Goal: Task Accomplishment & Management: Use online tool/utility

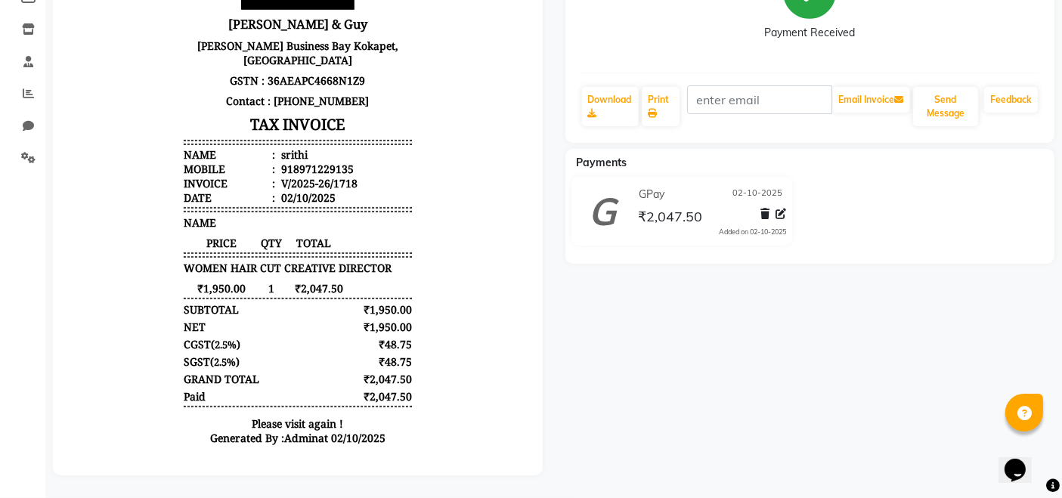
click at [931, 11] on div "Payment Received" at bounding box center [811, 3] width 460 height 113
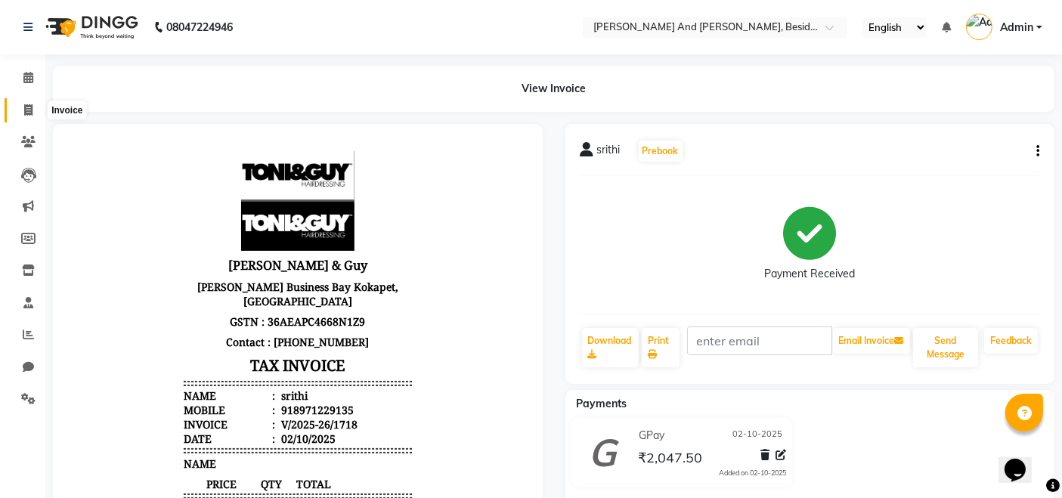
click at [29, 108] on icon at bounding box center [28, 109] width 8 height 11
select select "service"
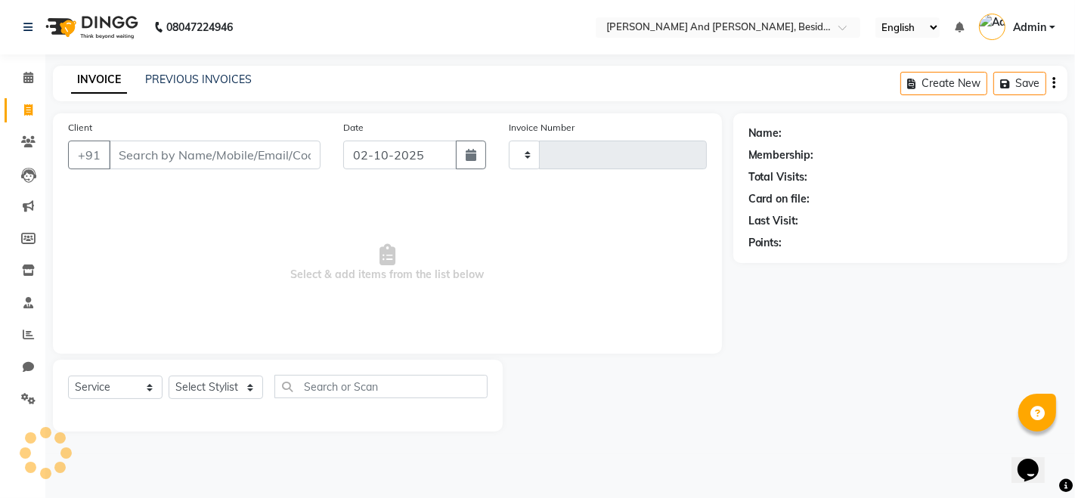
type input "1719"
select select "4907"
click at [521, 493] on div "08047224946 Select Location × [PERSON_NAME] And [PERSON_NAME], Besides Hp Petro…" at bounding box center [537, 249] width 1075 height 498
click at [215, 81] on link "PREVIOUS INVOICES" at bounding box center [198, 80] width 107 height 14
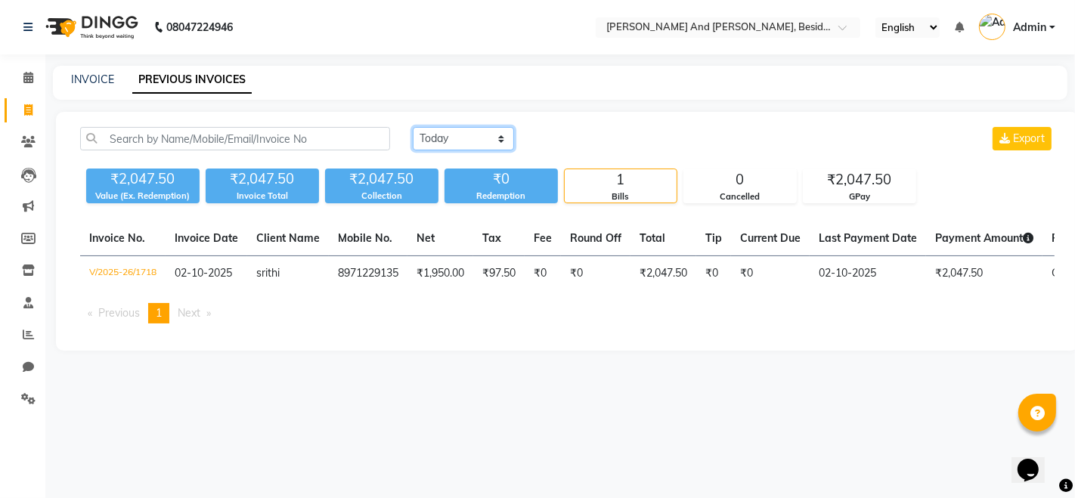
click at [460, 135] on select "[DATE] [DATE] Custom Range" at bounding box center [463, 138] width 101 height 23
select select "range"
click at [413, 127] on select "[DATE] [DATE] Custom Range" at bounding box center [463, 138] width 101 height 23
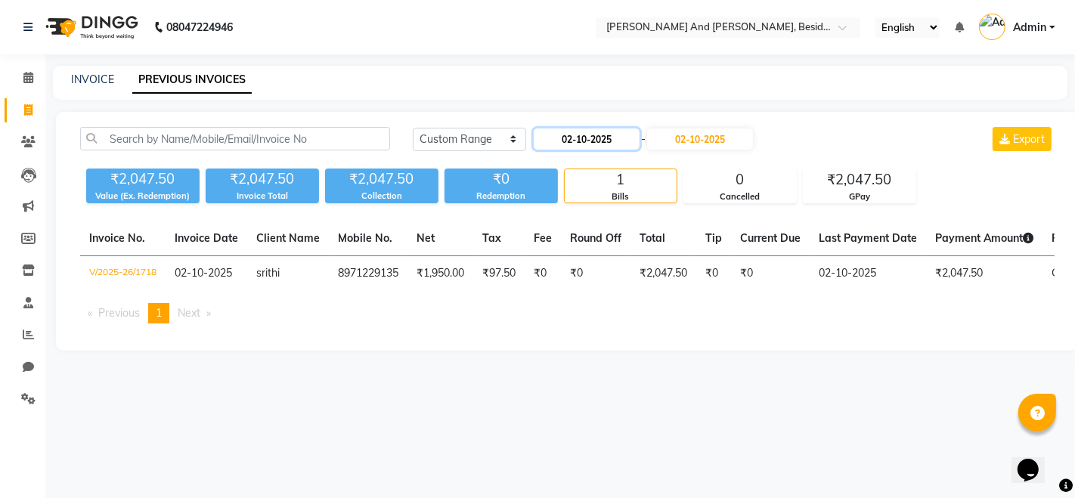
click at [561, 141] on input "02-10-2025" at bounding box center [587, 139] width 106 height 21
select select "10"
select select "2025"
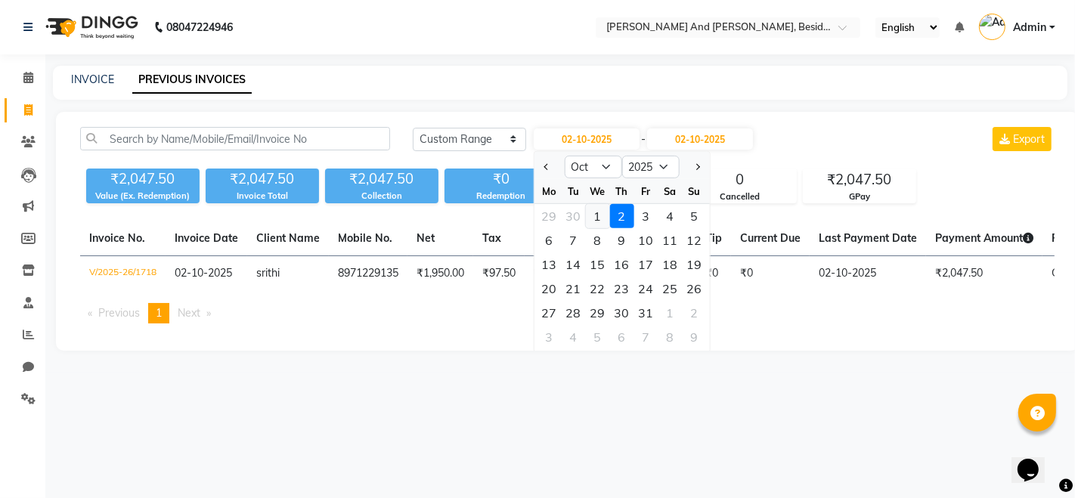
click at [594, 215] on div "1" at bounding box center [597, 216] width 24 height 24
type input "01-10-2025"
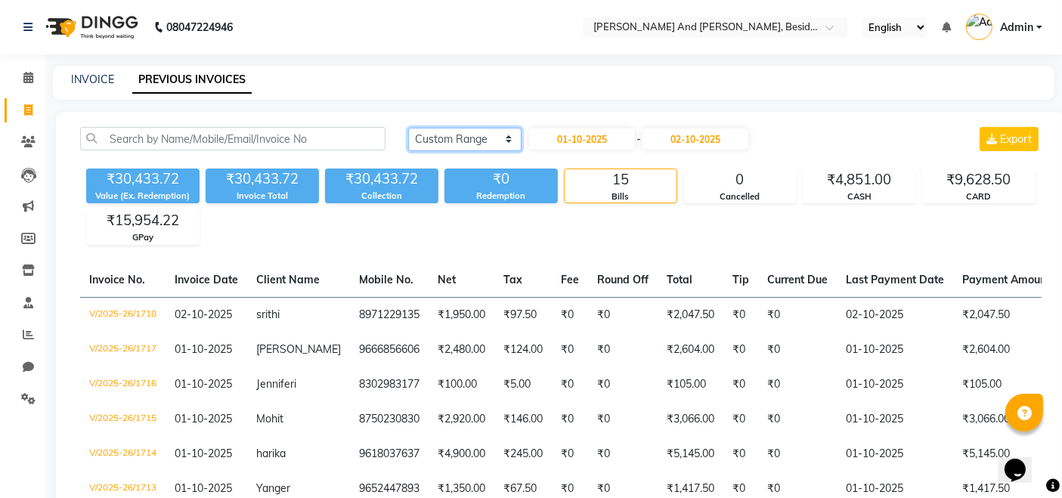
click at [510, 141] on select "[DATE] [DATE] Custom Range" at bounding box center [464, 139] width 113 height 23
click at [408, 128] on select "[DATE] [DATE] Custom Range" at bounding box center [464, 139] width 113 height 23
click at [570, 139] on input "01-10-2025" at bounding box center [582, 139] width 106 height 21
select select "10"
select select "2025"
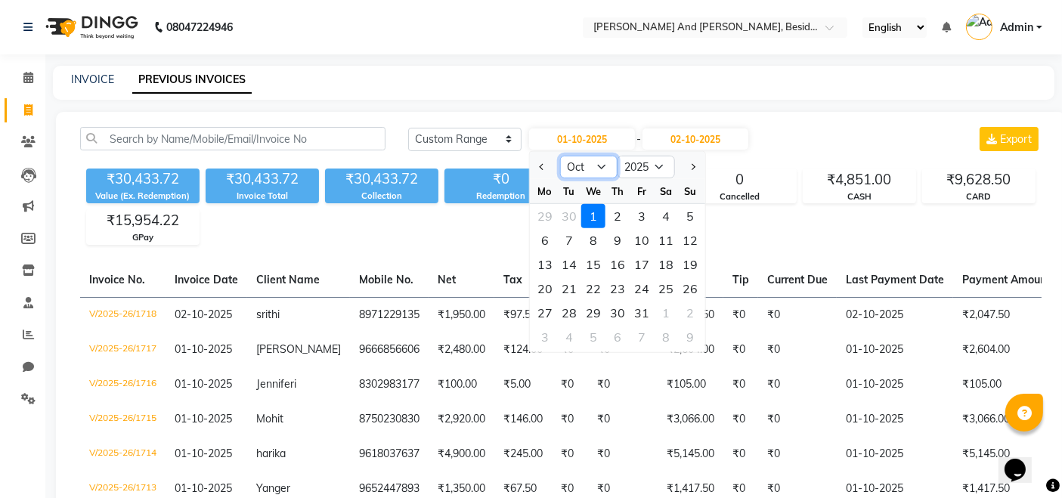
click at [585, 166] on select "Jan Feb Mar Apr May Jun [DATE] Aug Sep Oct Nov Dec" at bounding box center [588, 167] width 57 height 23
select select "9"
click at [560, 156] on select "Jan Feb Mar Apr May Jun [DATE] Aug Sep Oct Nov Dec" at bounding box center [588, 167] width 57 height 23
click at [540, 214] on div "1" at bounding box center [545, 216] width 24 height 24
type input "01-09-2025"
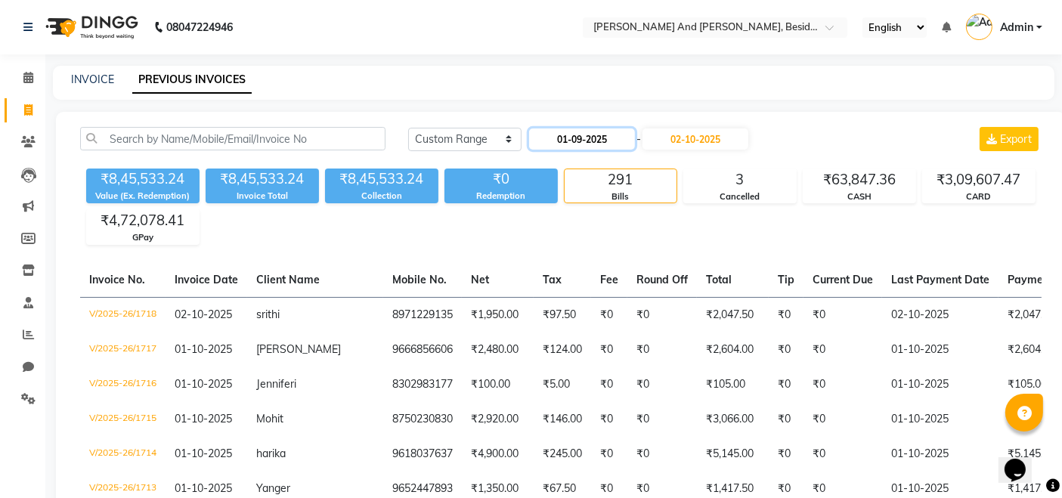
click at [563, 135] on input "01-09-2025" at bounding box center [582, 139] width 106 height 21
select select "9"
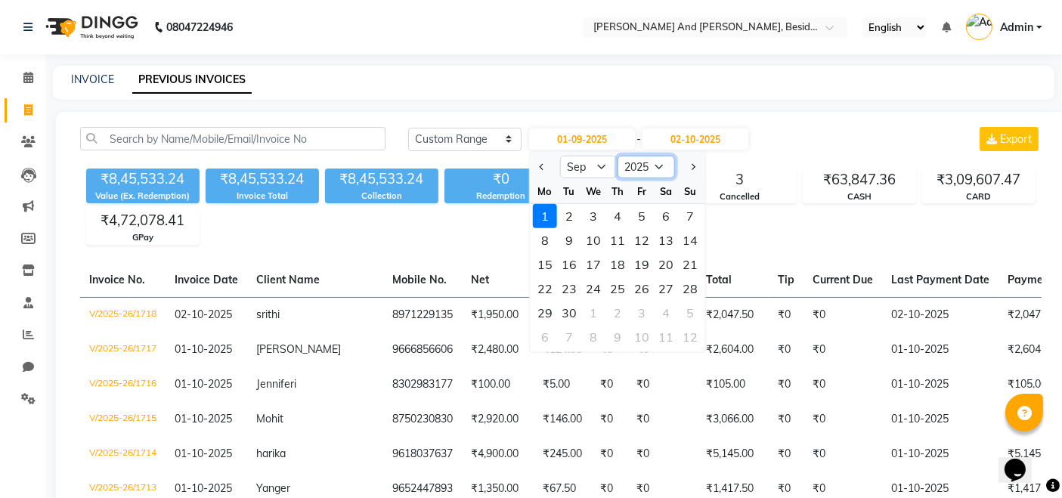
click at [650, 166] on select "2015 2016 2017 2018 2019 2020 2021 2022 2023 2024 2025 2026 2027 2028 2029 2030…" at bounding box center [646, 167] width 57 height 23
select select "2023"
click at [618, 156] on select "2015 2016 2017 2018 2019 2020 2021 2022 2023 2024 2025 2026 2027 2028 2029 2030…" at bounding box center [646, 167] width 57 height 23
click at [584, 169] on select "Jan Feb Mar Apr May Jun [DATE] Aug Sep Oct Nov Dec" at bounding box center [588, 167] width 57 height 23
click at [560, 156] on select "Jan Feb Mar Apr May Jun [DATE] Aug Sep Oct Nov Dec" at bounding box center [588, 167] width 57 height 23
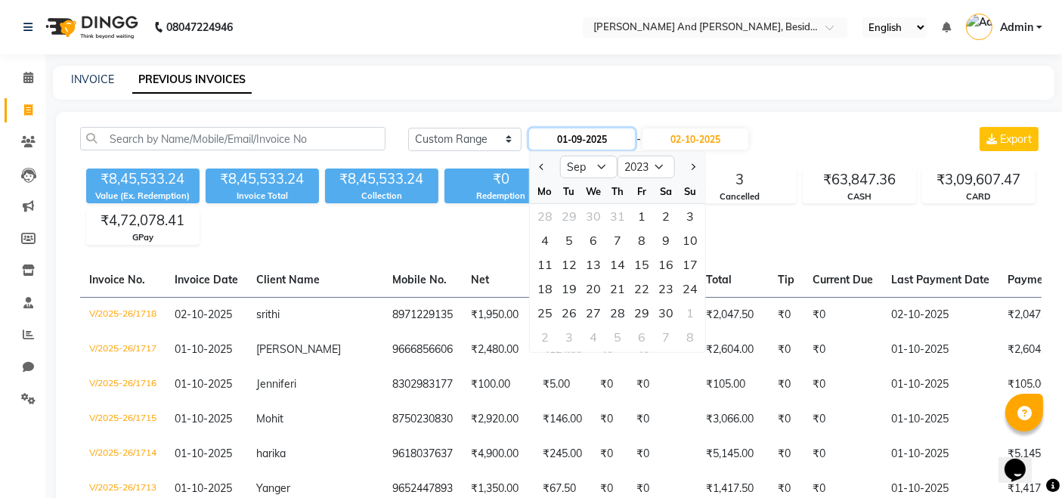
click at [567, 135] on input "01-09-2025" at bounding box center [582, 139] width 106 height 21
click at [545, 286] on div "18" at bounding box center [545, 289] width 24 height 24
type input "[DATE]"
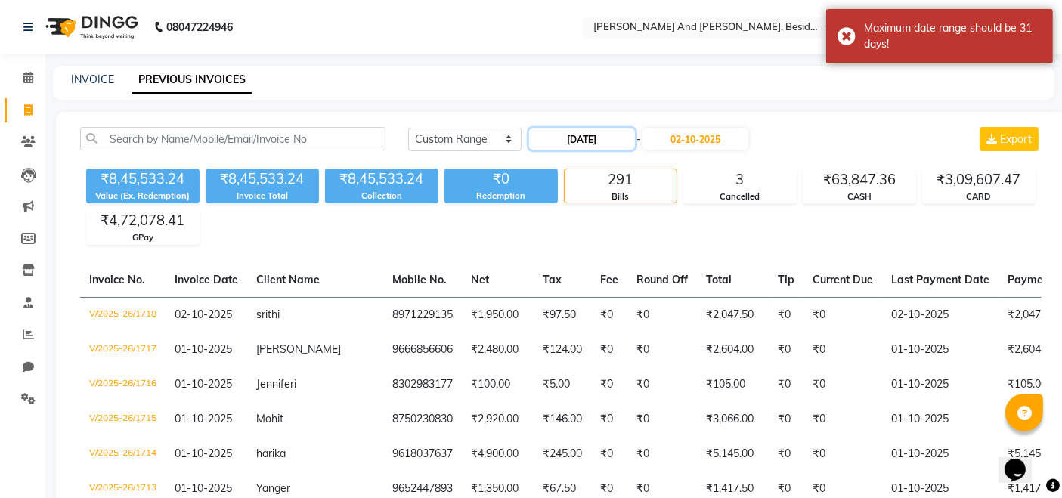
click at [603, 132] on input "[DATE]" at bounding box center [582, 139] width 106 height 21
select select "9"
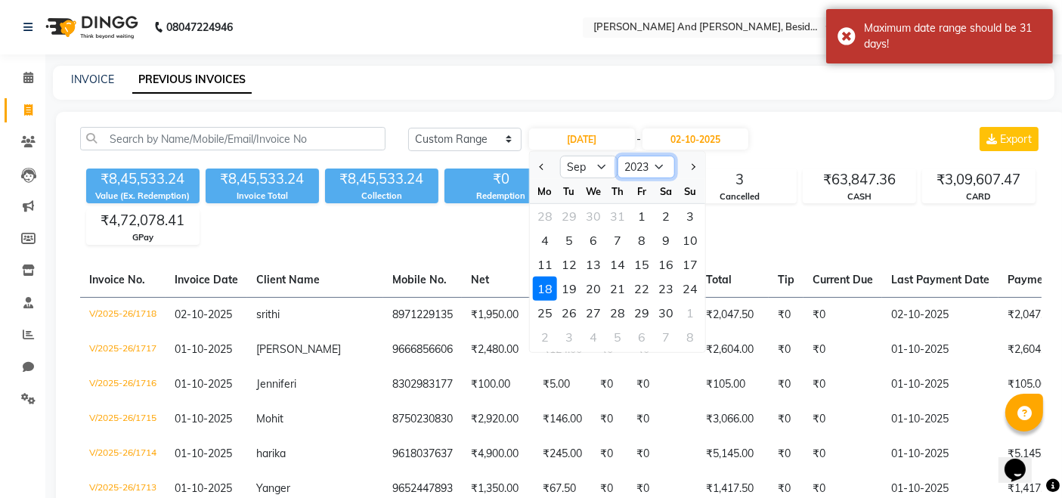
click at [653, 168] on select "2013 2014 2015 2016 2017 2018 2019 2020 2021 2022 2023 2024 2025 2026 2027 2028…" at bounding box center [646, 167] width 57 height 23
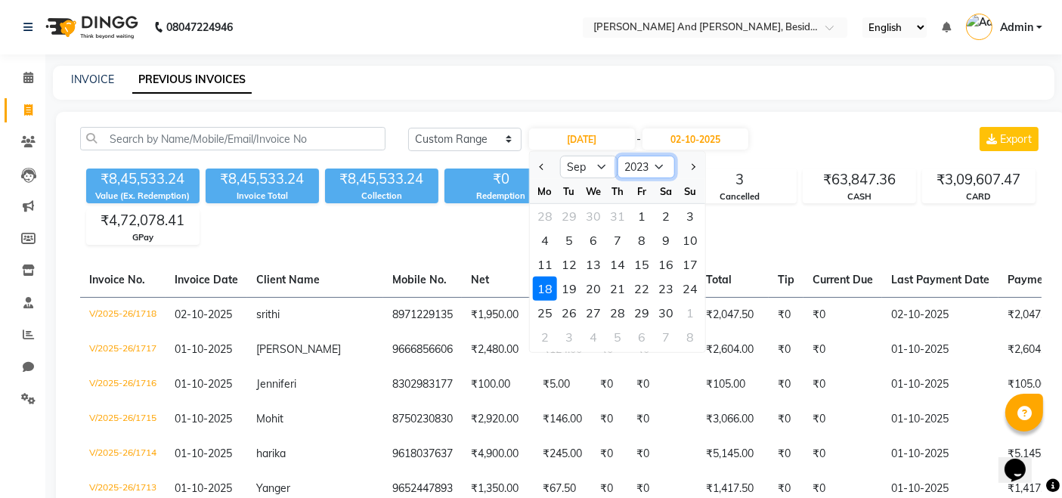
select select "2025"
click at [618, 156] on select "2013 2014 2015 2016 2017 2018 2019 2020 2021 2022 2023 2024 2025 2026 2027 2028…" at bounding box center [646, 167] width 57 height 23
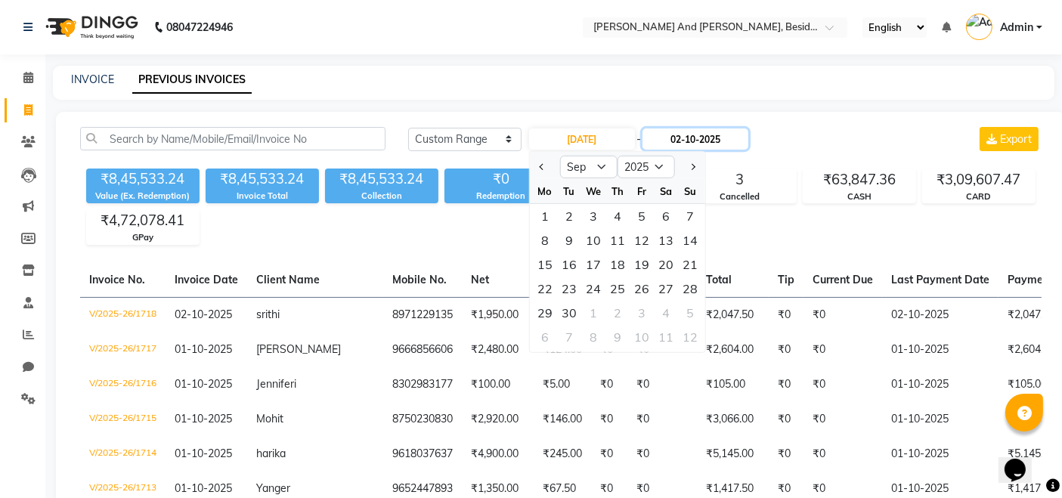
click at [682, 138] on input "02-10-2025" at bounding box center [696, 139] width 106 height 21
select select "10"
select select "2025"
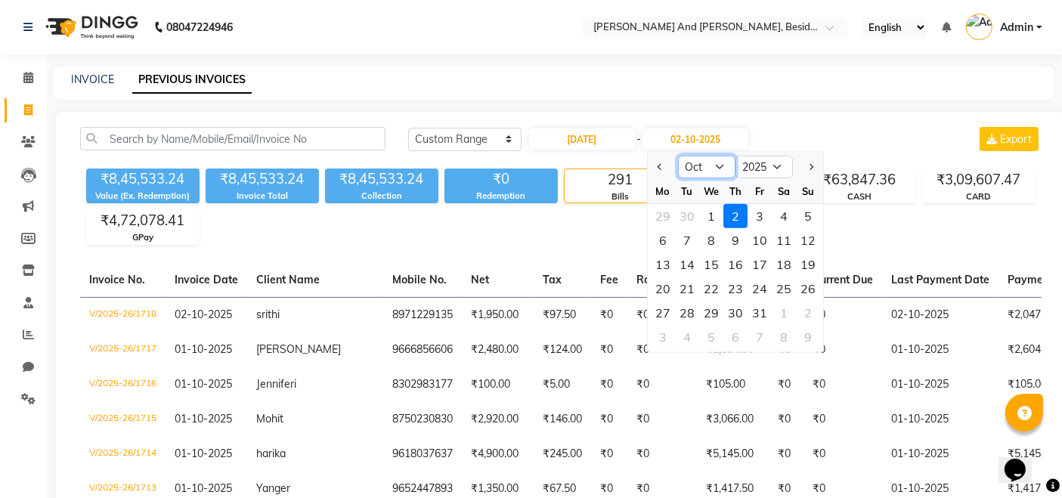
click at [708, 167] on select "Jan Feb Mar Apr May Jun [DATE] Aug Sep Oct Nov Dec" at bounding box center [706, 167] width 57 height 23
select select "9"
click at [678, 156] on select "Jan Feb Mar Apr May Jun [DATE] Aug Sep Oct Nov Dec" at bounding box center [706, 167] width 57 height 23
click at [692, 314] on div "30" at bounding box center [687, 313] width 24 height 24
type input "30-09-2025"
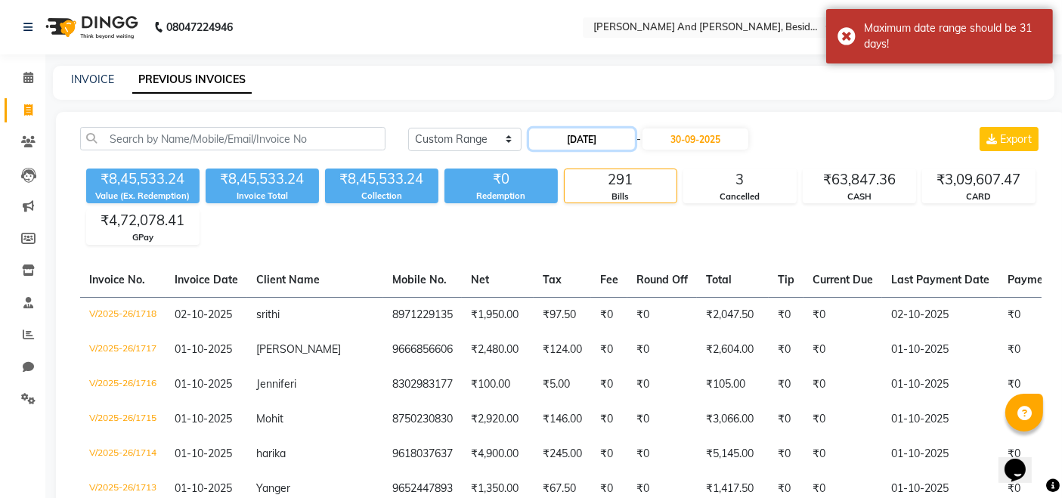
click at [564, 135] on input "[DATE]" at bounding box center [582, 139] width 106 height 21
select select "9"
select select "2023"
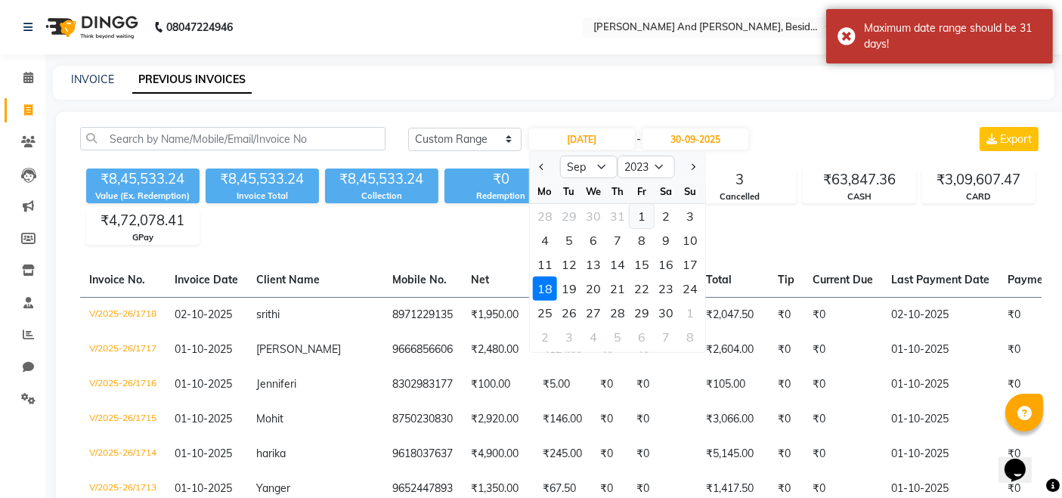
click at [637, 218] on div "1" at bounding box center [642, 216] width 24 height 24
type input "[DATE]"
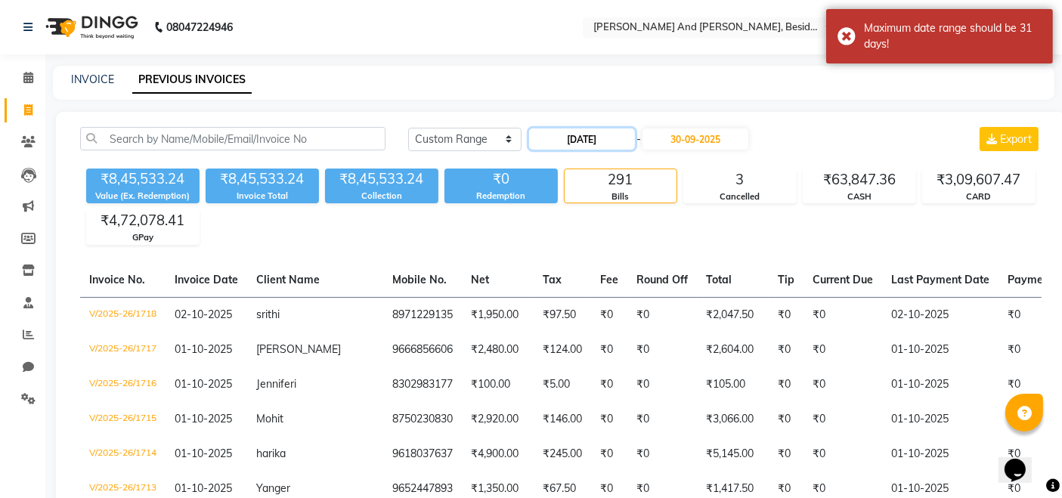
click at [561, 138] on input "[DATE]" at bounding box center [582, 139] width 106 height 21
select select "9"
select select "2023"
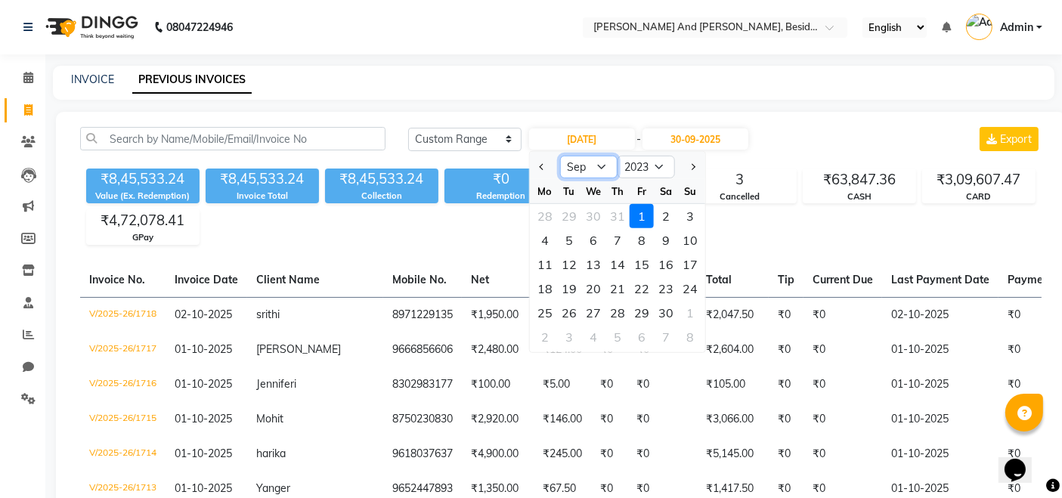
click at [595, 165] on select "Jan Feb Mar Apr May Jun [DATE] Aug Sep Oct Nov Dec" at bounding box center [588, 167] width 57 height 23
select select "8"
click at [560, 156] on select "Jan Feb Mar Apr May Jun [DATE] Aug Sep Oct Nov Dec" at bounding box center [588, 167] width 57 height 23
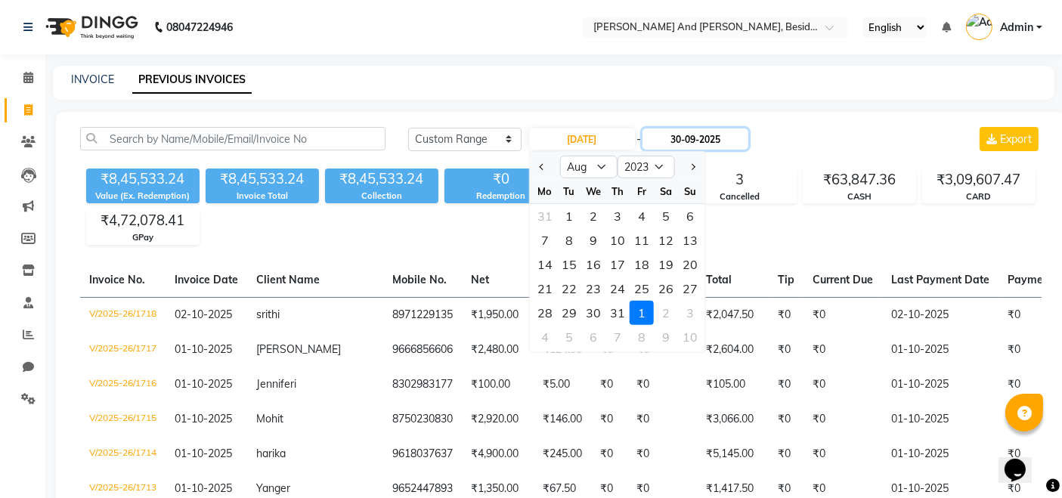
click at [696, 132] on input "30-09-2025" at bounding box center [696, 139] width 106 height 21
select select "9"
select select "2025"
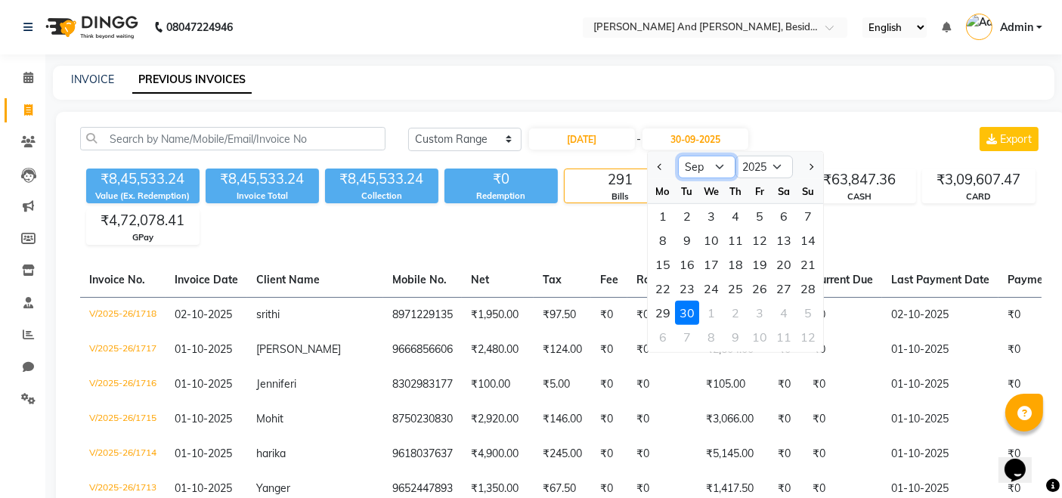
click at [718, 166] on select "Jan Feb Mar Apr May Jun [DATE] Aug Sep Oct Nov Dec" at bounding box center [706, 167] width 57 height 23
select select "8"
click at [678, 156] on select "Jan Feb Mar Apr May Jun [DATE] Aug Sep Oct Nov Dec" at bounding box center [706, 167] width 57 height 23
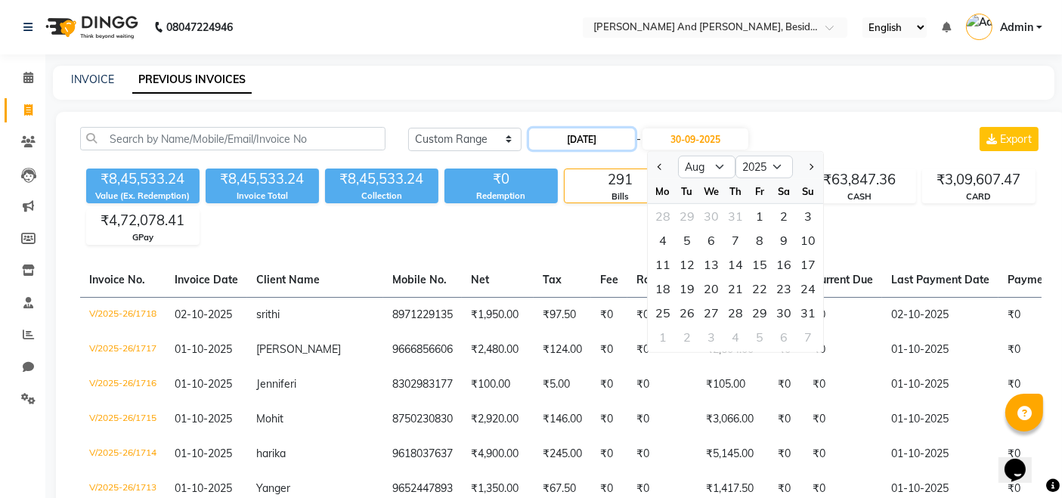
click at [563, 135] on input "[DATE]" at bounding box center [582, 139] width 106 height 21
select select "9"
select select "2023"
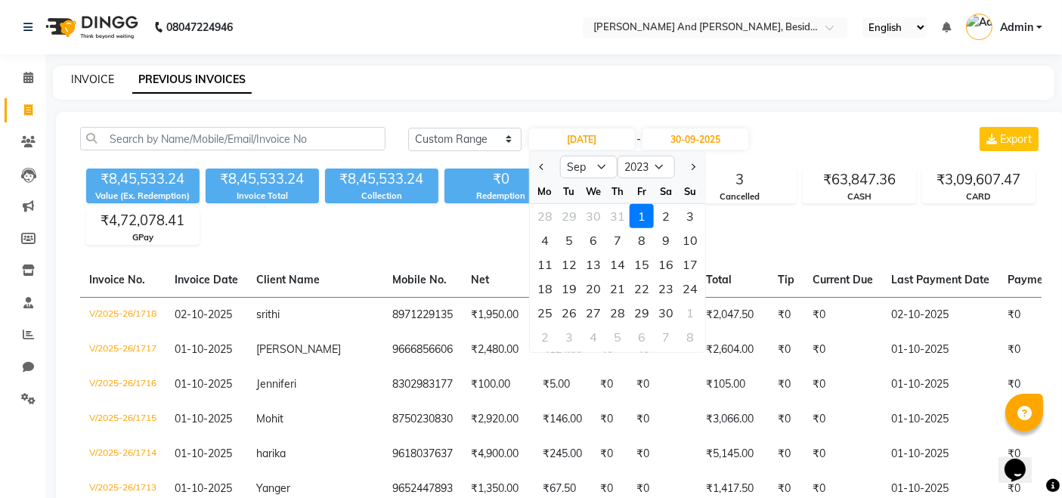
click at [101, 76] on link "INVOICE" at bounding box center [92, 80] width 43 height 14
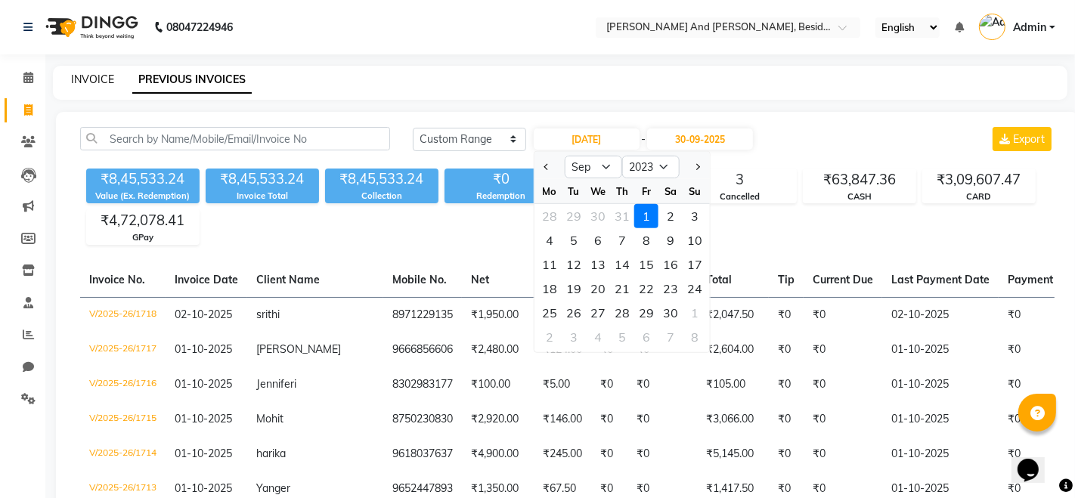
select select "4907"
select select "service"
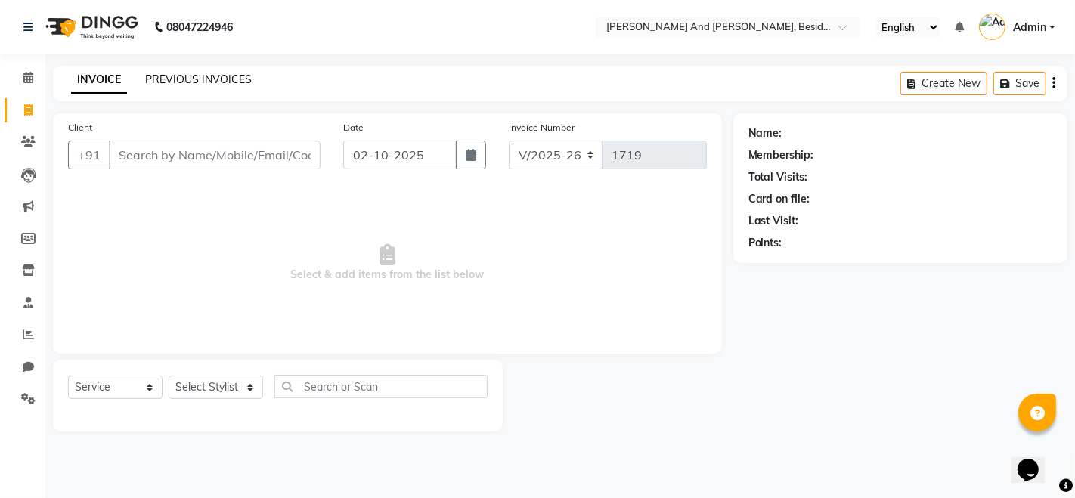
click at [185, 76] on link "PREVIOUS INVOICES" at bounding box center [198, 80] width 107 height 14
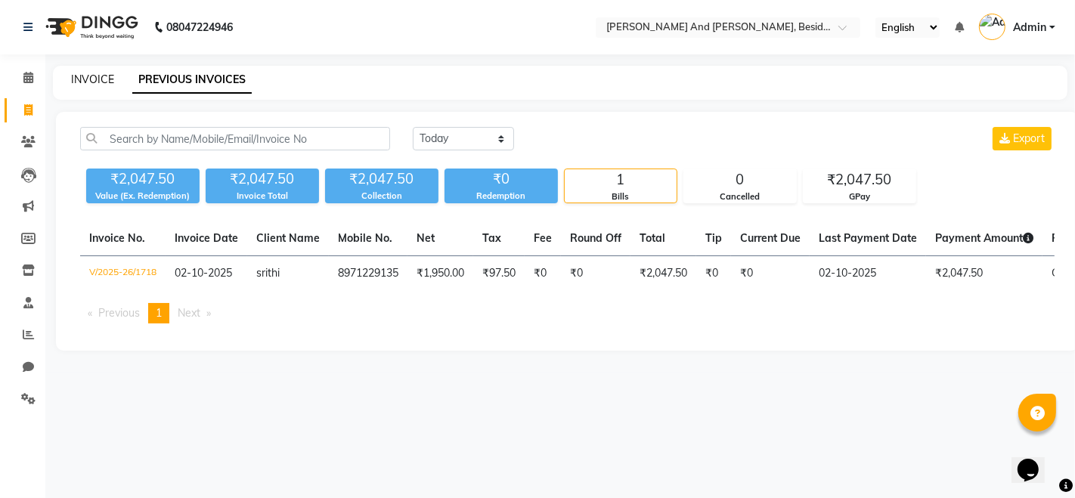
click at [85, 73] on link "INVOICE" at bounding box center [92, 80] width 43 height 14
select select "service"
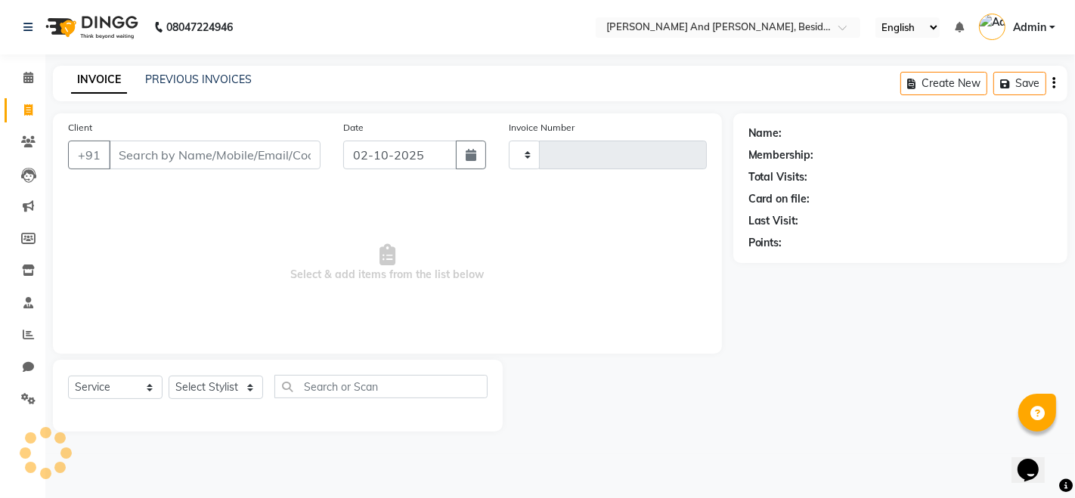
type input "1719"
select select "4907"
click at [814, 264] on div "Name: Membership: Total Visits: Card on file: Last Visit: Points:" at bounding box center [906, 272] width 346 height 318
